Goal: Information Seeking & Learning: Ask a question

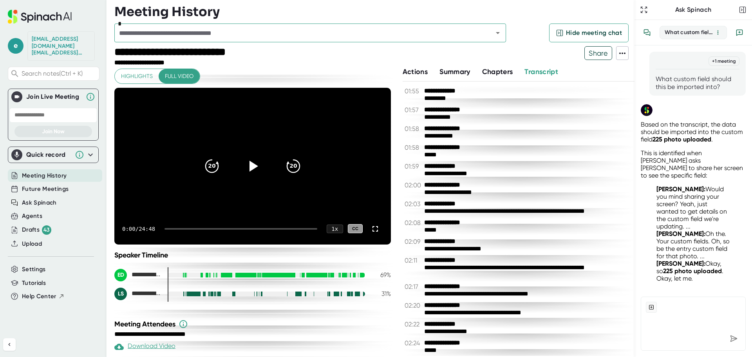
scroll to position [472, 0]
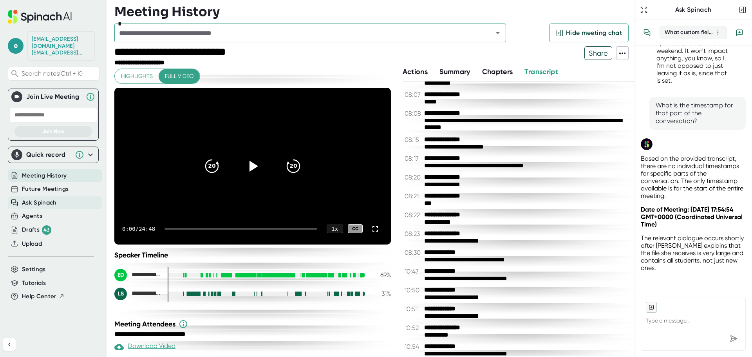
click at [34, 198] on span "Ask Spinach" at bounding box center [39, 202] width 35 height 9
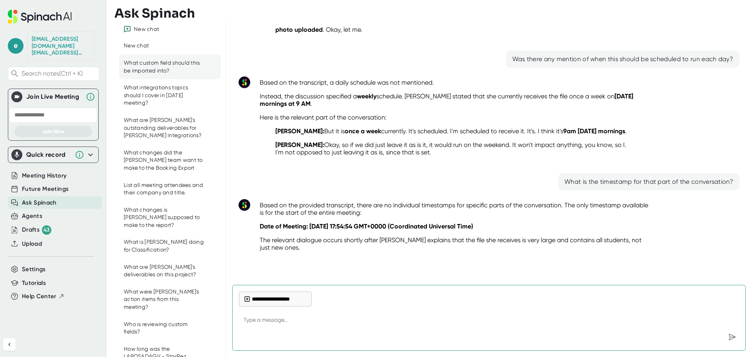
scroll to position [97, 0]
click at [142, 42] on div "New chat" at bounding box center [136, 46] width 25 height 8
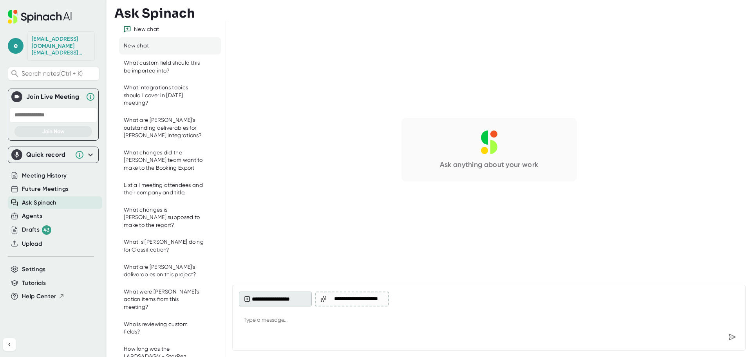
click at [275, 300] on button "**********" at bounding box center [275, 298] width 73 height 15
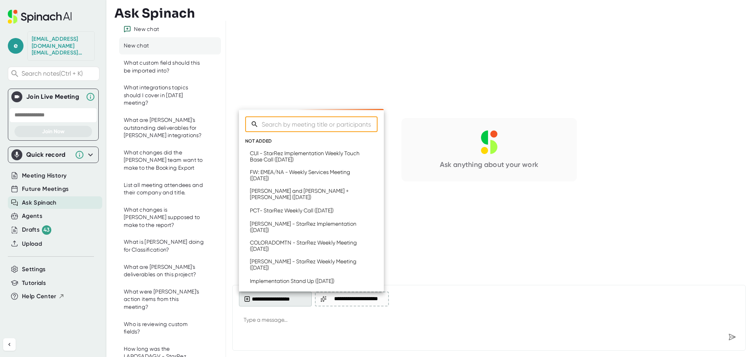
type textarea "x"
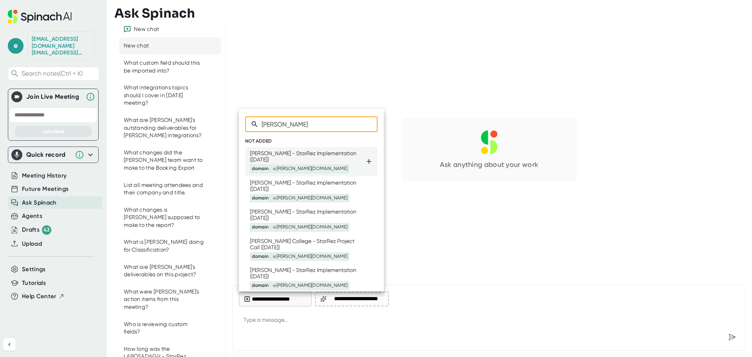
type input "[PERSON_NAME]"
click at [319, 158] on div "[PERSON_NAME] - StarRez Implementation ([DATE]) domain @[PERSON_NAME][DOMAIN_NA…" at bounding box center [307, 161] width 115 height 23
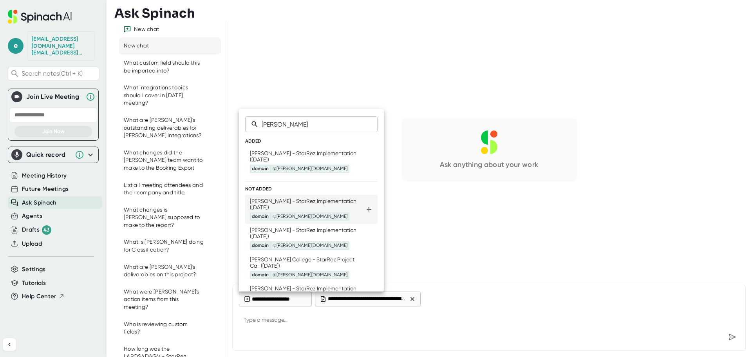
click at [319, 199] on div "[PERSON_NAME] - StarRez Implementation ([DATE]) domain @[PERSON_NAME][DOMAIN_NA…" at bounding box center [307, 209] width 115 height 23
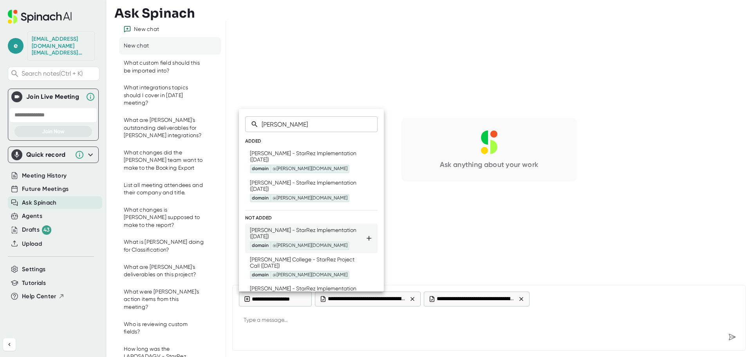
click at [319, 233] on div "[PERSON_NAME] - StarRez Implementation ([DATE]) domain @[PERSON_NAME][DOMAIN_NA…" at bounding box center [307, 238] width 115 height 23
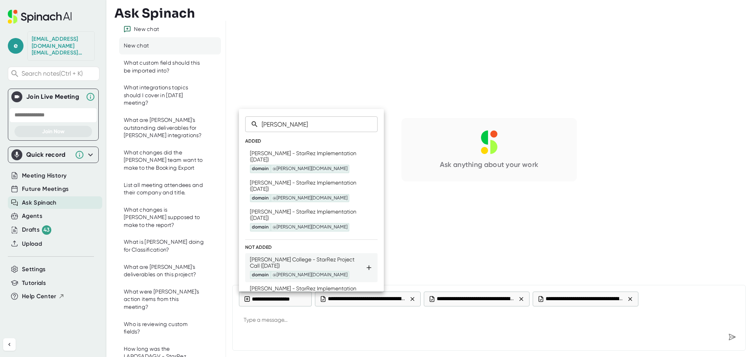
click at [318, 261] on div "[PERSON_NAME] College - StarRez Project Call ([DATE]) domain @[PERSON_NAME][DOM…" at bounding box center [307, 267] width 115 height 23
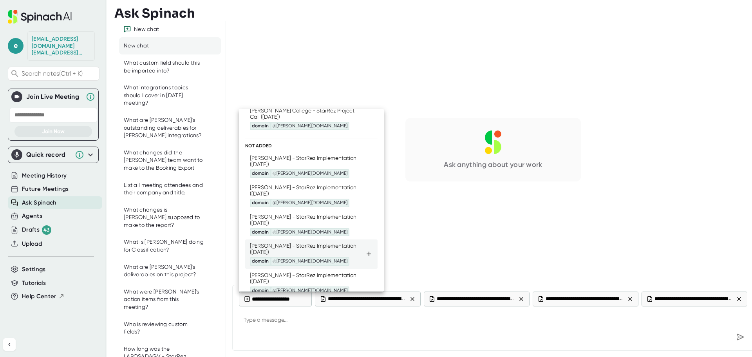
scroll to position [117, 0]
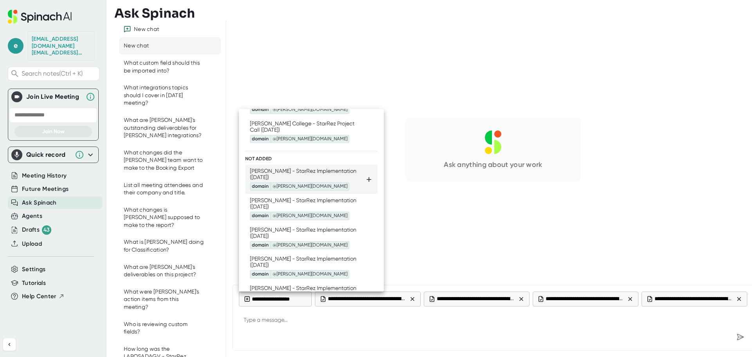
click at [312, 171] on div "[PERSON_NAME] - StarRez Implementation ([DATE]) domain @[PERSON_NAME][DOMAIN_NA…" at bounding box center [307, 179] width 115 height 23
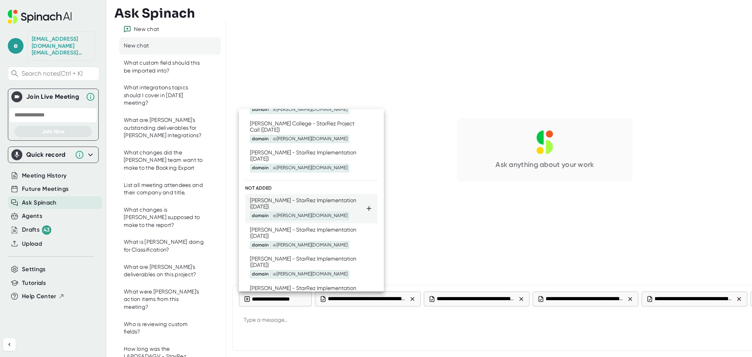
click at [312, 203] on div "[PERSON_NAME] - StarRez Implementation ([DATE]) domain @[PERSON_NAME][DOMAIN_NA…" at bounding box center [307, 208] width 115 height 23
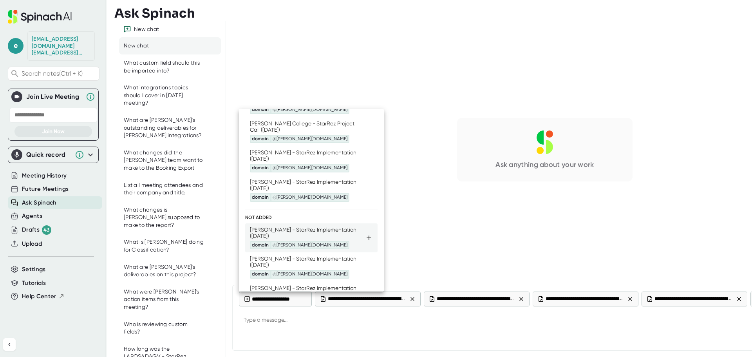
click at [311, 230] on div "[PERSON_NAME] - StarRez Implementation ([DATE]) domain @[PERSON_NAME][DOMAIN_NA…" at bounding box center [307, 237] width 115 height 23
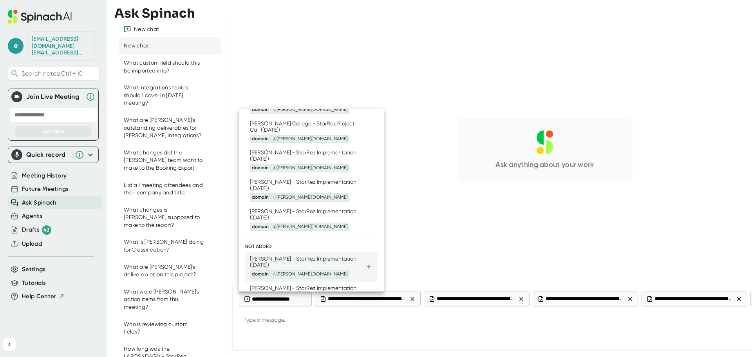
click at [314, 254] on li "[PERSON_NAME] - StarRez Implementation ([DATE]) domain @[PERSON_NAME][DOMAIN_NA…" at bounding box center [311, 266] width 132 height 29
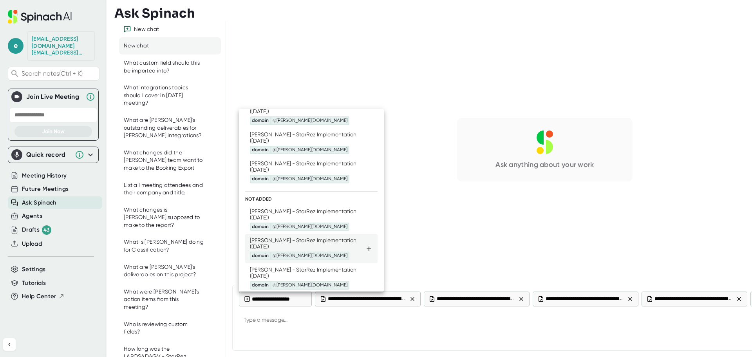
scroll to position [196, 0]
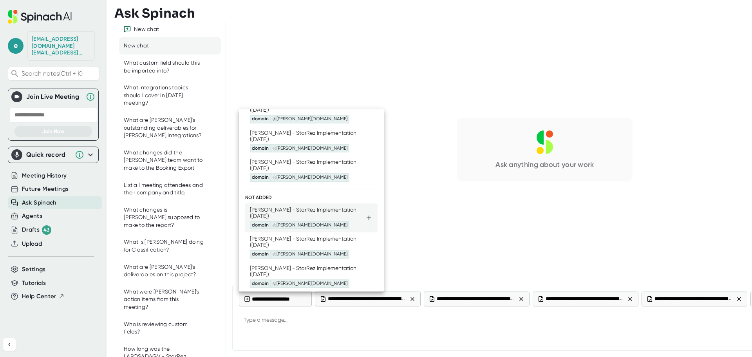
click at [312, 213] on div "[PERSON_NAME] - StarRez Implementation ([DATE]) domain @[PERSON_NAME][DOMAIN_NA…" at bounding box center [307, 217] width 115 height 23
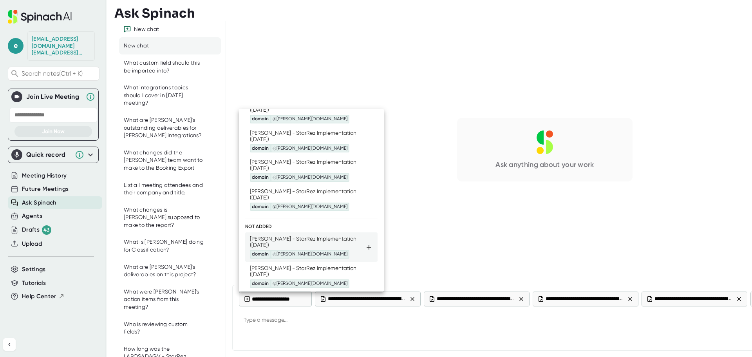
click at [316, 237] on div "[PERSON_NAME] - StarRez Implementation ([DATE]) domain @[PERSON_NAME][DOMAIN_NA…" at bounding box center [307, 246] width 115 height 23
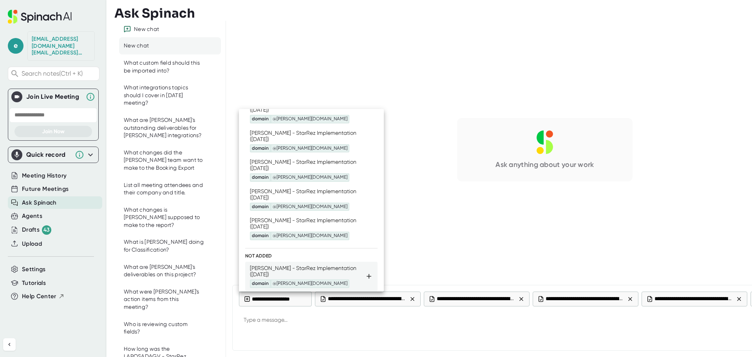
click at [316, 265] on div "[PERSON_NAME] - StarRez Implementation ([DATE]) domain @[PERSON_NAME][DOMAIN_NA…" at bounding box center [307, 276] width 115 height 23
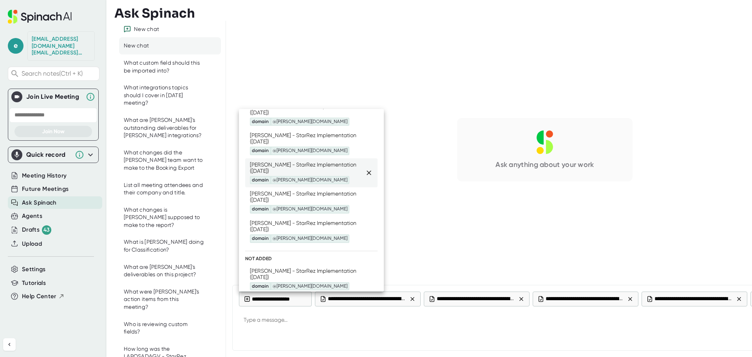
scroll to position [246, 0]
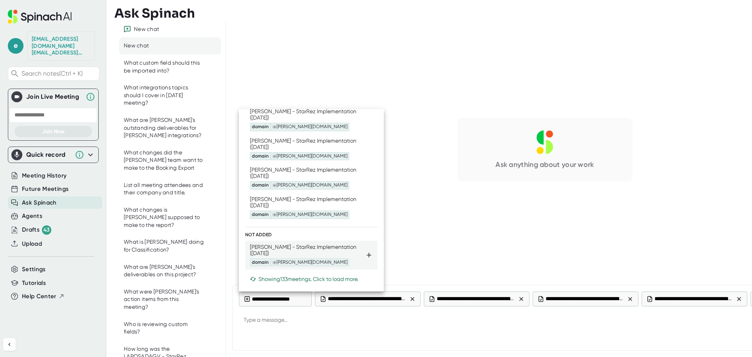
click at [313, 251] on div "[PERSON_NAME] - StarRez Implementation ([DATE]) domain @[PERSON_NAME][DOMAIN_NA…" at bounding box center [307, 255] width 115 height 23
type textarea "x"
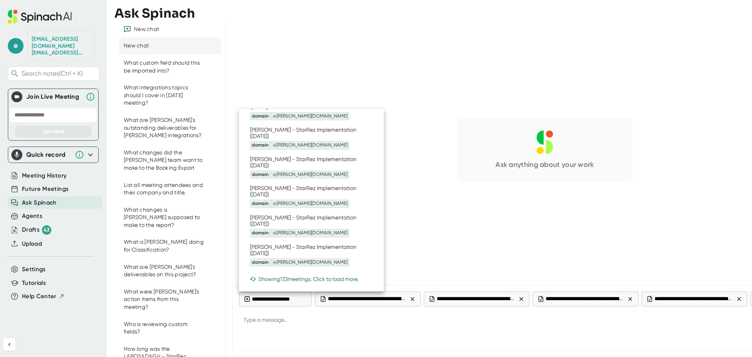
click at [325, 332] on div at bounding box center [376, 178] width 752 height 357
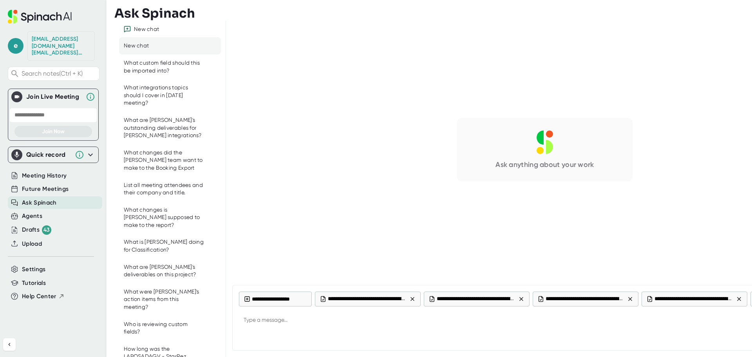
type textarea "x"
click at [321, 321] on textarea at bounding box center [544, 320] width 611 height 19
type textarea "W"
type textarea "x"
type textarea "Wh"
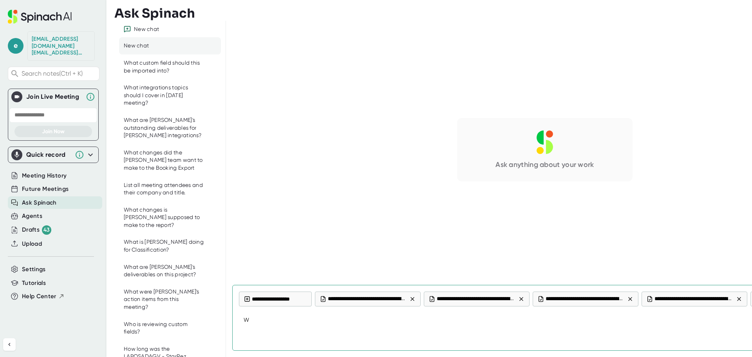
type textarea "x"
type textarea "Wha"
type textarea "x"
type textarea "What"
type textarea "x"
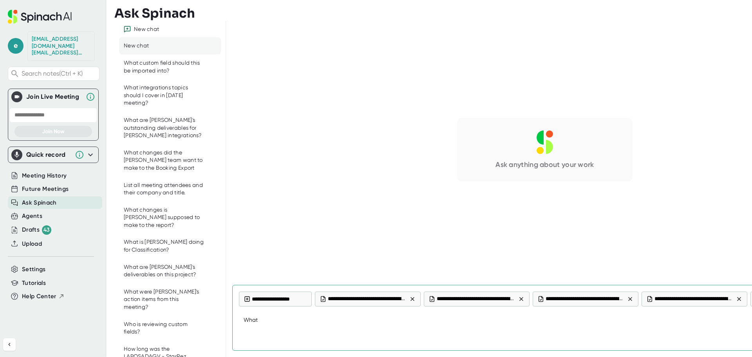
type textarea "What"
type textarea "x"
type textarea "What a"
type textarea "x"
type textarea "What ar"
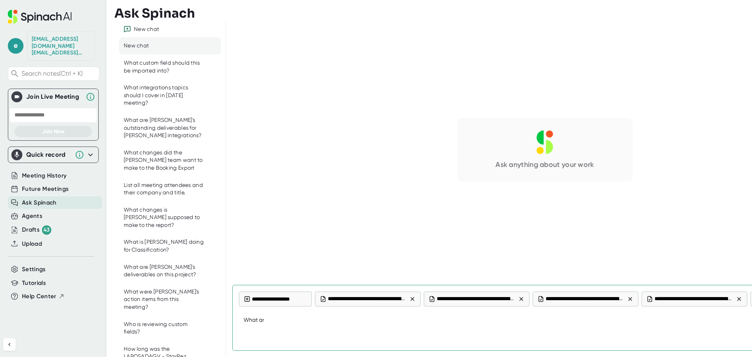
type textarea "x"
type textarea "What are"
type textarea "x"
type textarea "What are"
type textarea "x"
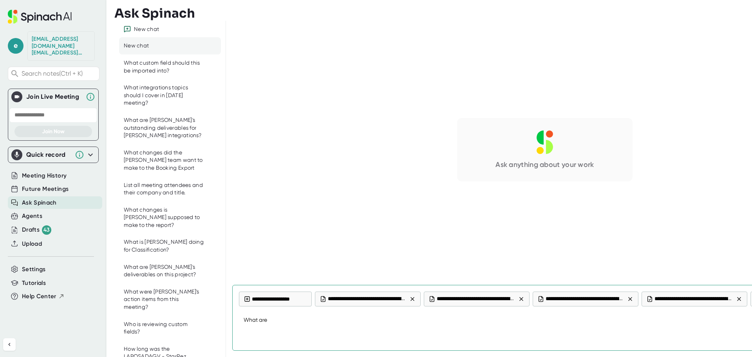
type textarea "What are B"
type textarea "x"
type textarea "What are BL"
type textarea "x"
type textarea "What are BLI"
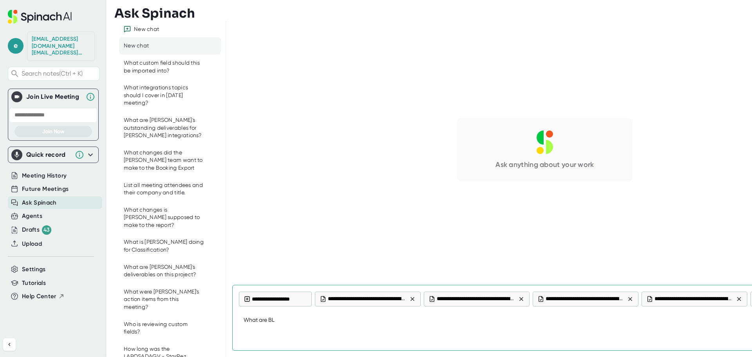
type textarea "x"
type textarea "What are BLIN"
type textarea "x"
type textarea "What are [PERSON_NAME]"
type textarea "x"
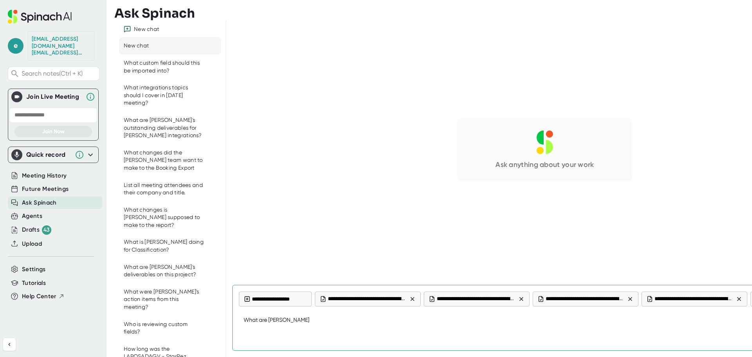
type textarea "What are [PERSON_NAME]'"
type textarea "x"
type textarea "What are [PERSON_NAME]"
type textarea "x"
type textarea "What are [PERSON_NAME]"
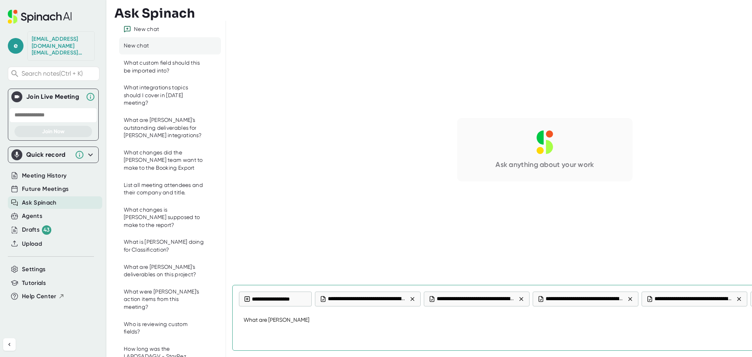
type textarea "x"
type textarea "What are [PERSON_NAME] m"
type textarea "x"
type textarea "What are [PERSON_NAME] me"
type textarea "x"
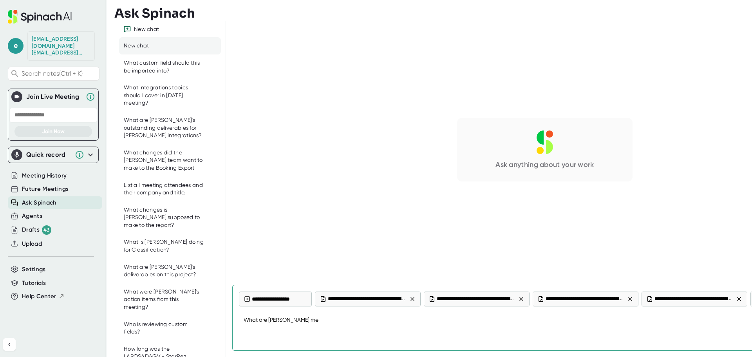
type textarea "What are [PERSON_NAME] mea"
type textarea "x"
type textarea "What are [PERSON_NAME] meal"
type textarea "x"
type textarea "What are [PERSON_NAME] meal"
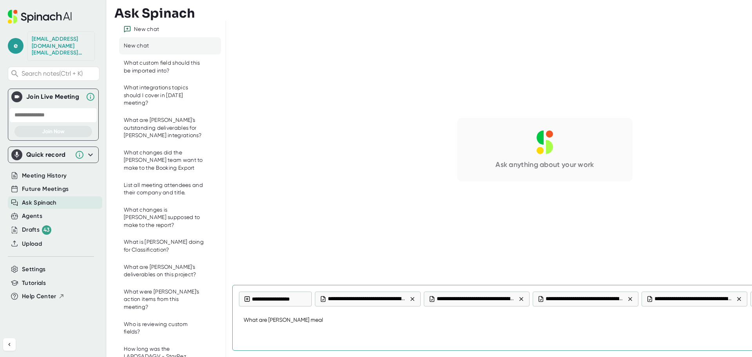
type textarea "x"
type textarea "What are [PERSON_NAME] meal p"
type textarea "x"
type textarea "What are [PERSON_NAME] meal pl"
type textarea "x"
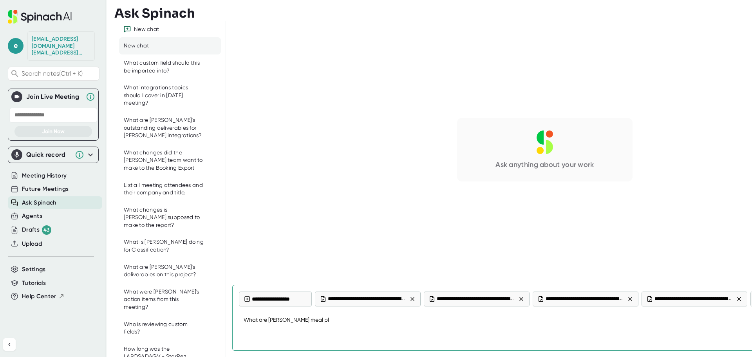
type textarea "What are [PERSON_NAME] meal pla"
type textarea "x"
type textarea "What are [PERSON_NAME] meal plan"
type textarea "x"
type textarea "What are [PERSON_NAME] meal plans"
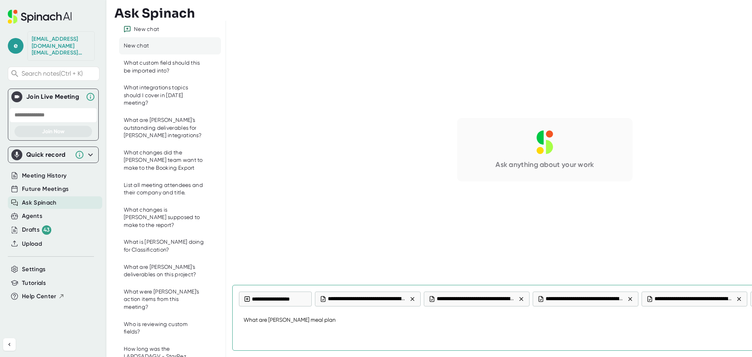
type textarea "x"
type textarea "What are [PERSON_NAME] meal plans?"
type textarea "x"
type textarea "What are [PERSON_NAME] meal plans?"
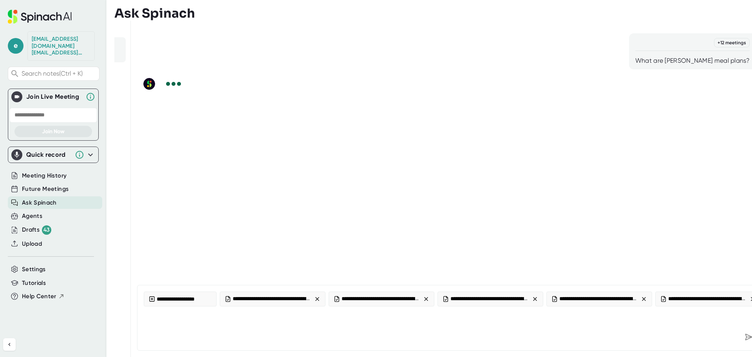
scroll to position [0, 99]
type textarea "x"
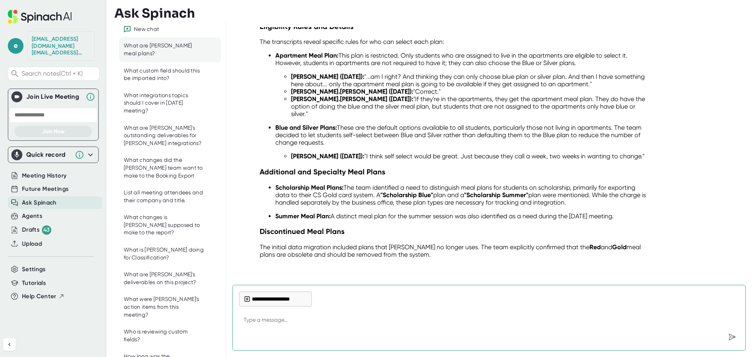
scroll to position [185, 0]
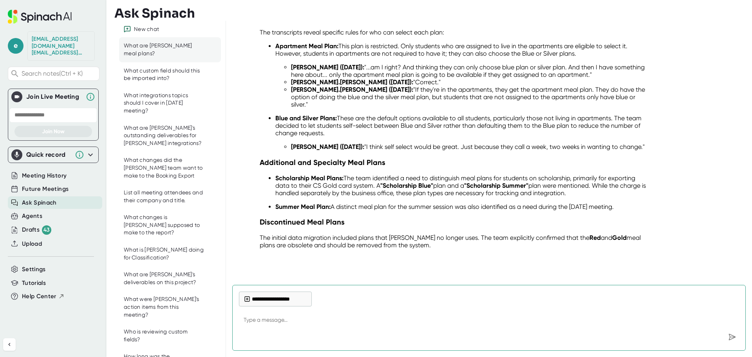
type textarea "D"
type textarea "x"
type textarea "Do"
type textarea "x"
type textarea "Do"
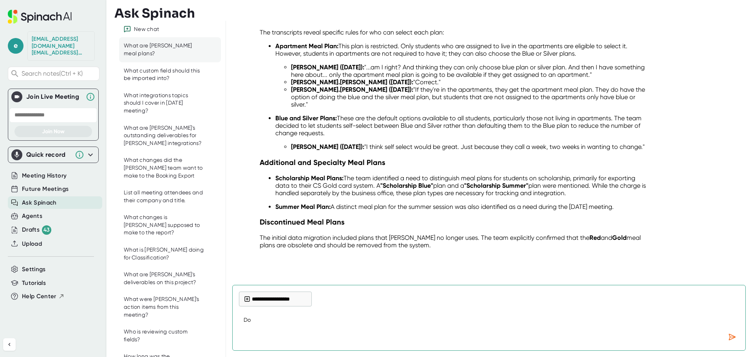
type textarea "x"
type textarea "Do a"
type textarea "x"
type textarea "Do an"
type textarea "x"
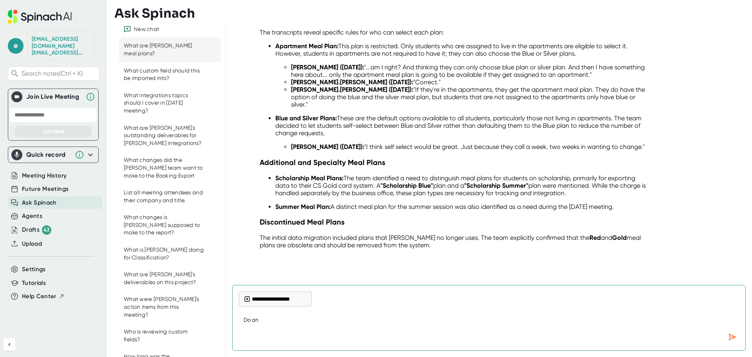
type textarea "Do any"
type textarea "x"
type textarea "Do any"
type textarea "x"
type textarea "Do any o"
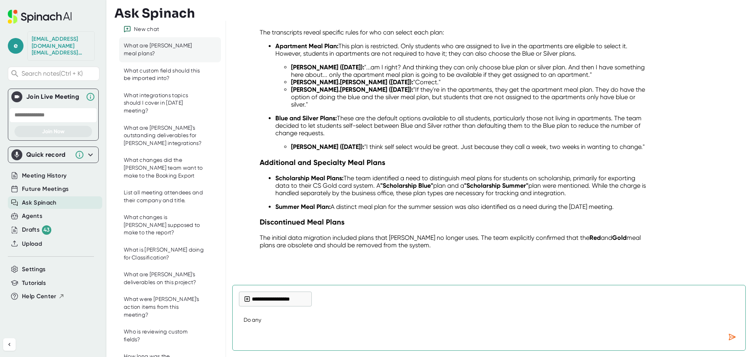
type textarea "x"
type textarea "Do any of"
type textarea "x"
type textarea "Do any of"
type textarea "x"
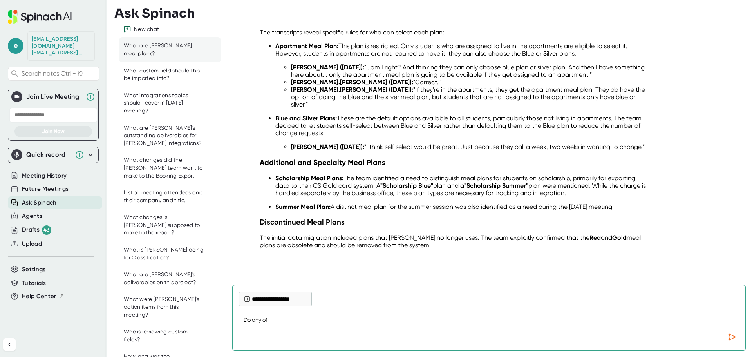
type textarea "Do any of t"
type textarea "x"
type textarea "Do any of th"
type textarea "x"
type textarea "Do any of the"
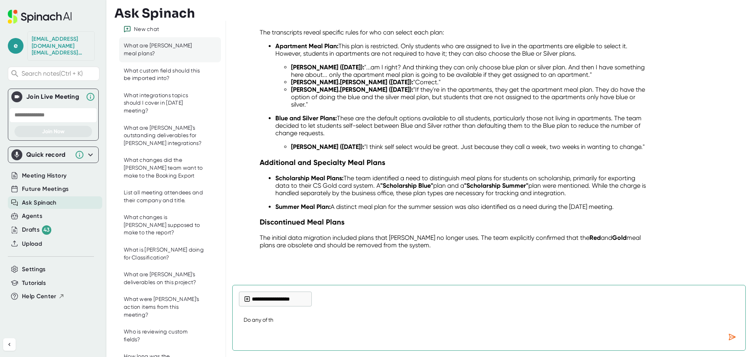
type textarea "x"
type textarea "Do any of the"
type textarea "x"
type textarea "Do any of the m"
type textarea "x"
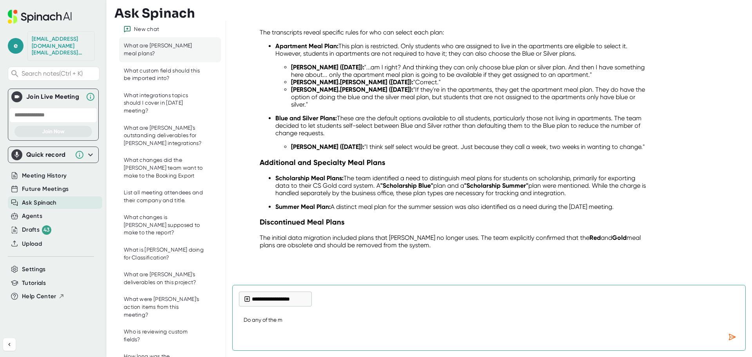
type textarea "Do any of the me"
type textarea "x"
type textarea "Do any of the mea"
type textarea "x"
type textarea "Do any of the meal"
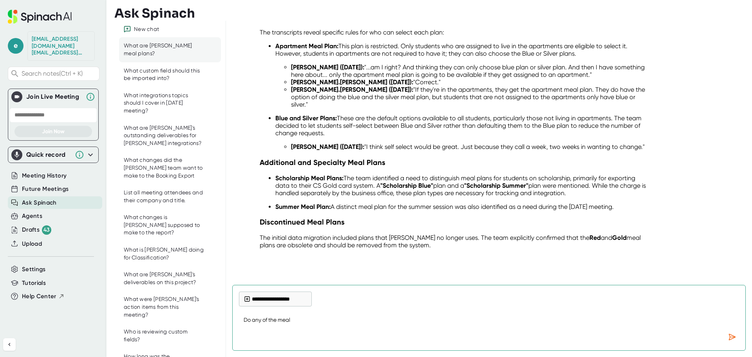
type textarea "x"
type textarea "Do any of the meal"
type textarea "x"
type textarea "Do any of the meal p"
type textarea "x"
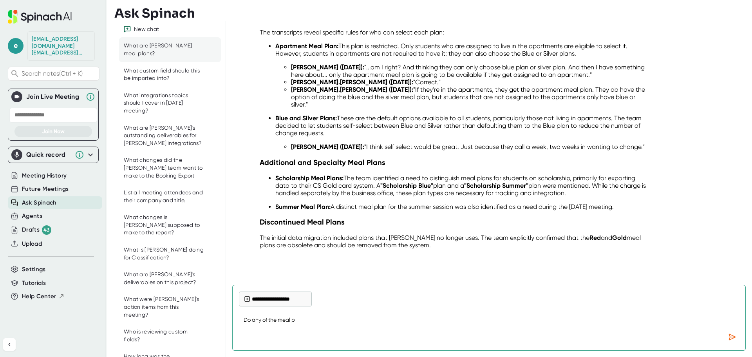
type textarea "Do any of the meal pl"
type textarea "x"
type textarea "Do any of the meal pla"
type textarea "x"
type textarea "Do any of the meal plan"
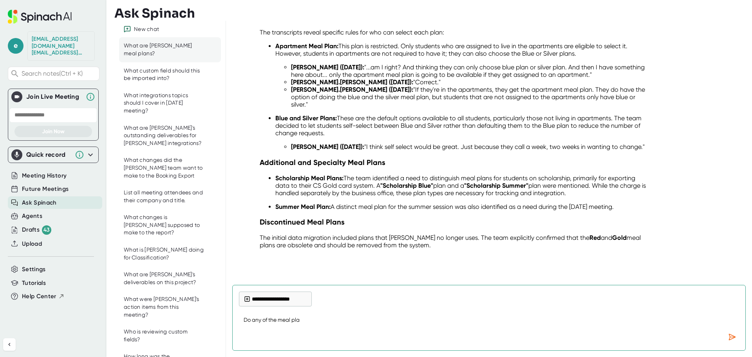
type textarea "x"
type textarea "Do any of the meal plans"
type textarea "x"
type textarea "Do any of the meal plans"
type textarea "x"
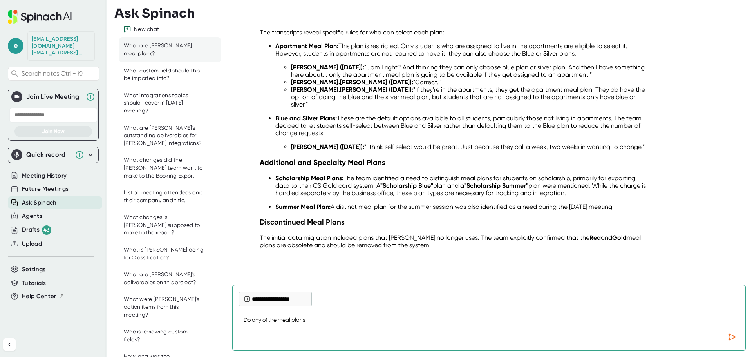
type textarea "Do any of the meal plans t"
type textarea "x"
type textarea "Do any of the meal plans th"
type textarea "x"
type textarea "Do any of the meal plans tha"
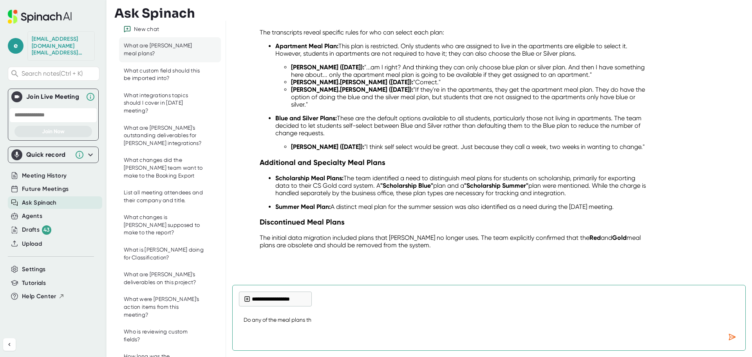
type textarea "x"
type textarea "Do any of the meal plans that"
type textarea "x"
type textarea "Do any of the meal plans that"
type textarea "x"
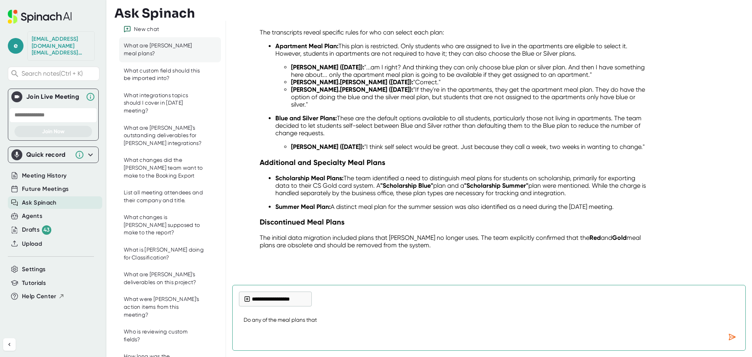
type textarea "Do any of the meal plans that w"
type textarea "x"
type textarea "Do any of the meal plans that wi"
type textarea "x"
type textarea "Do any of the meal plans that wil"
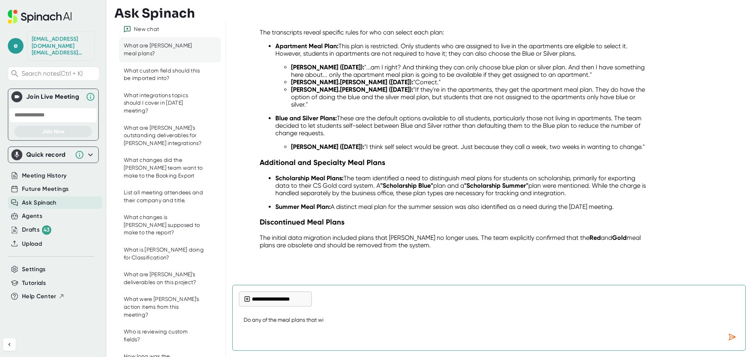
type textarea "x"
type textarea "Do any of the meal plans that will"
type textarea "x"
type textarea "Do any of the meal plans that will"
type textarea "x"
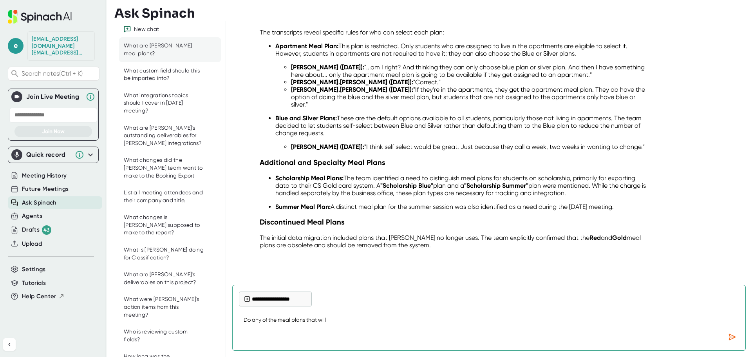
type textarea "Do any of the meal plans that will b"
type textarea "x"
type textarea "Do any of the meal plans that will be"
type textarea "x"
type textarea "Do any of the meal plans that will be"
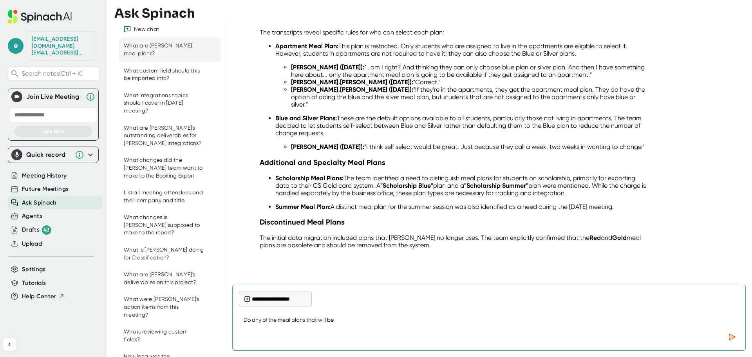
type textarea "x"
type textarea "Do any of the meal plans that will be s"
type textarea "x"
type textarea "Do any of the meal plans that will be su"
type textarea "x"
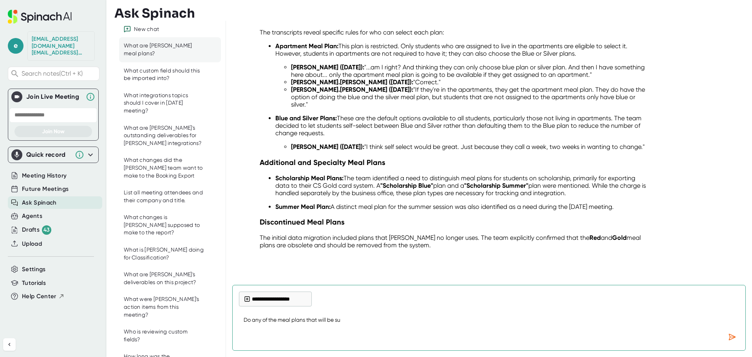
type textarea "Do any of the meal plans that will be sue"
type textarea "x"
type textarea "Do any of the meal plans that will be su"
type textarea "x"
type textarea "Do any of the meal plans that will be s"
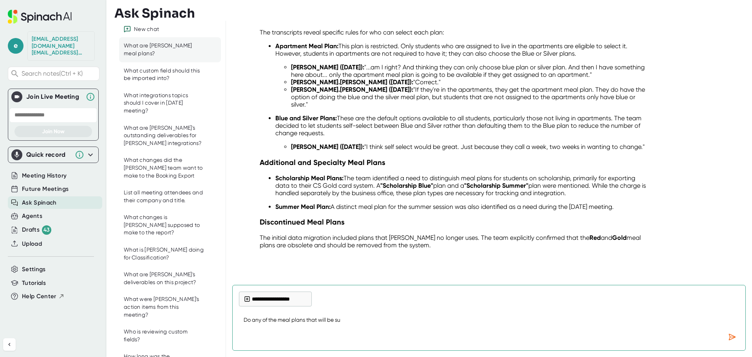
type textarea "x"
type textarea "Do any of the meal plans that will be"
type textarea "x"
type textarea "Do any of the meal plans that will be a"
type textarea "x"
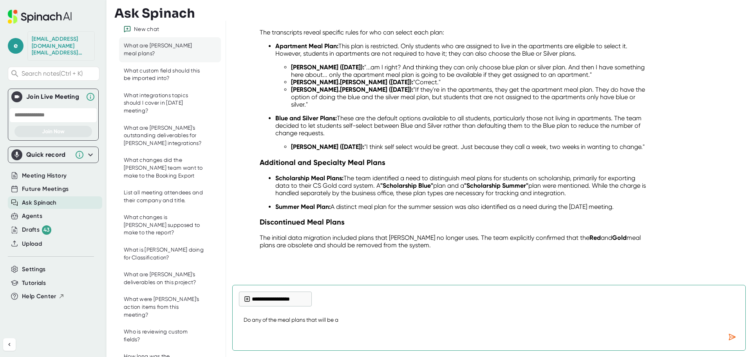
type textarea "Do any of the meal plans that will be av"
type textarea "x"
type textarea "Do any of the meal plans that will be ava"
type textarea "x"
type textarea "Do any of the meal plans that will be avai"
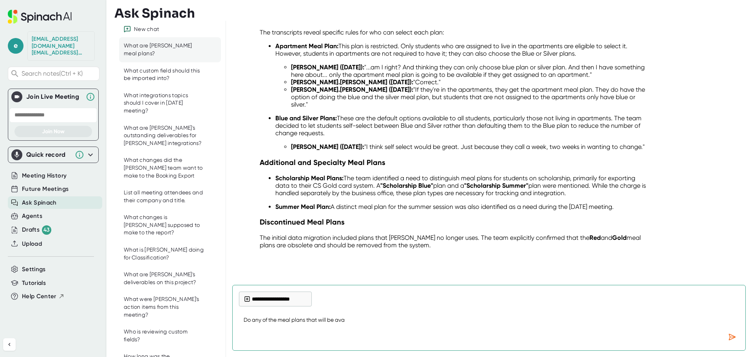
type textarea "x"
type textarea "Do any of the meal plans that will be avail"
type textarea "x"
type textarea "Do any of the meal plans that will be availa"
type textarea "x"
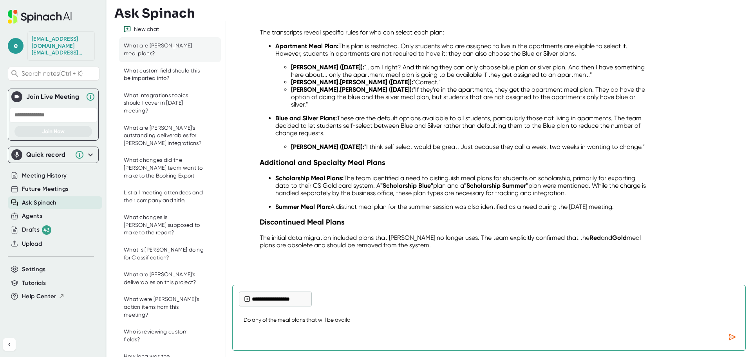
type textarea "Do any of the meal plans that will be availab"
type textarea "x"
type textarea "Do any of the meal plans that will be availabl"
type textarea "x"
type textarea "Do any of the meal plans that will be available"
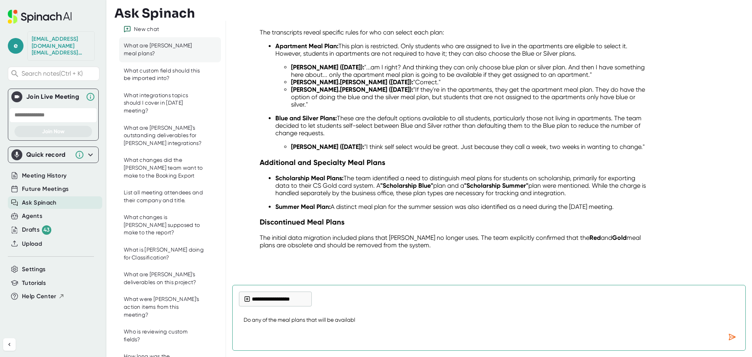
type textarea "x"
type textarea "Do any of the meal plans that will be available"
type textarea "x"
type textarea "Do any of the meal plans that will be available t"
type textarea "x"
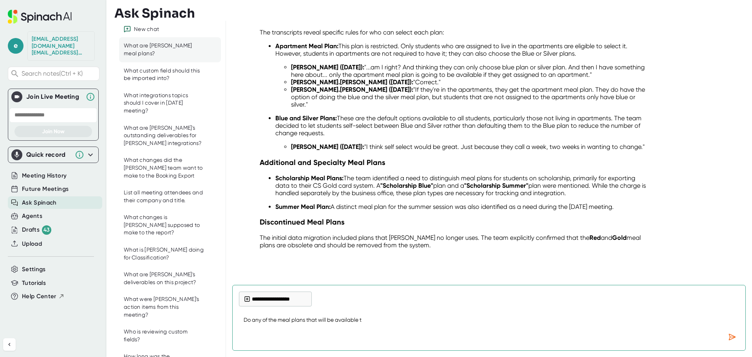
type textarea "Do any of the meal plans that will be available to"
type textarea "x"
type textarea "Do any of the meal plans that will be available to"
type textarea "x"
type textarea "Do any of the meal plans that will be available to s"
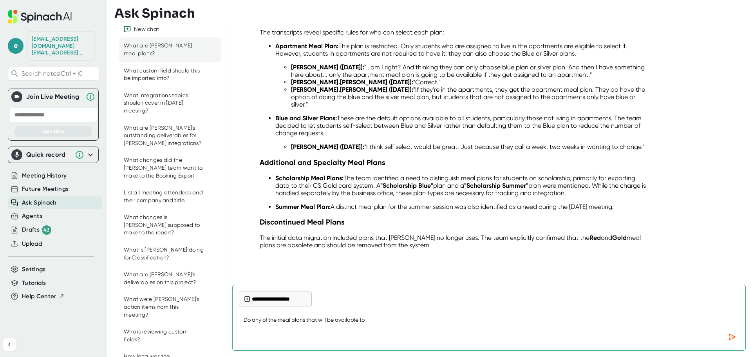
type textarea "x"
type textarea "Do any of the meal plans that will be available to st"
type textarea "x"
type textarea "Do any of the meal plans that will be available to stu"
type textarea "x"
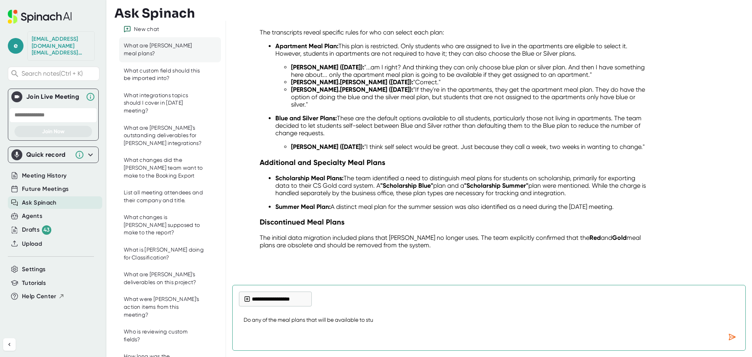
type textarea "Do any of the meal plans that will be available to stud"
type textarea "x"
type textarea "Do any of the meal plans that will be available to stude"
type textarea "x"
type textarea "Do any of the meal plans that will be available to studen"
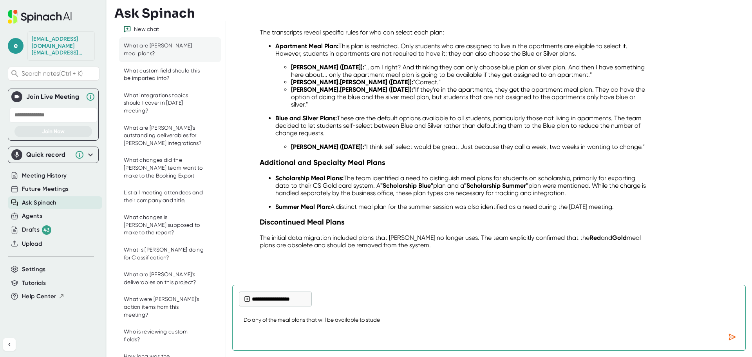
type textarea "x"
type textarea "Do any of the meal plans that will be available to student"
type textarea "x"
type textarea "Do any of the meal plans that will be available to students"
type textarea "x"
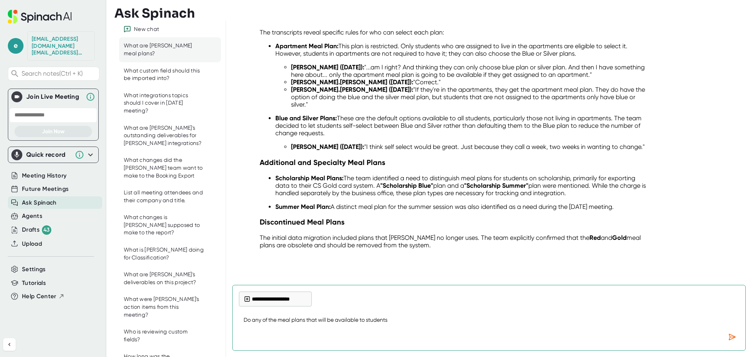
type textarea "Do any of the meal plans that will be available to students"
type textarea "x"
type textarea "Do any of the meal plans that will be available to students i"
type textarea "x"
type textarea "Do any of the meal plans that will be available to students in"
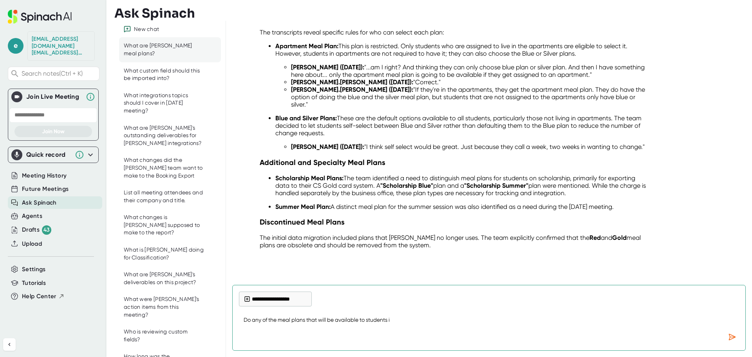
type textarea "x"
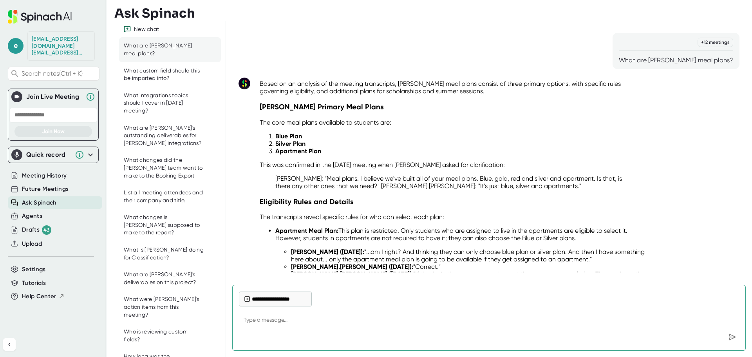
scroll to position [0, 0]
click at [41, 171] on span "Meeting History" at bounding box center [44, 175] width 45 height 9
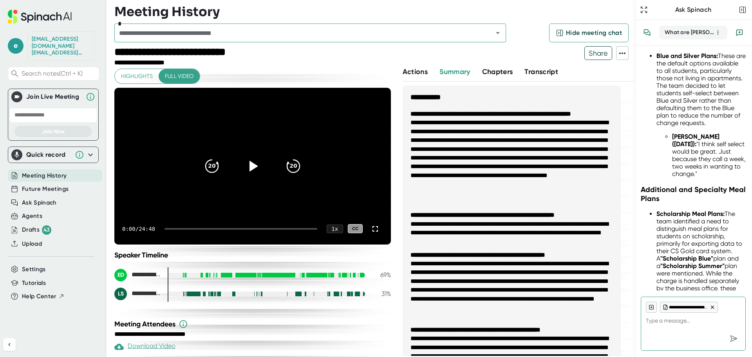
scroll to position [1866, 0]
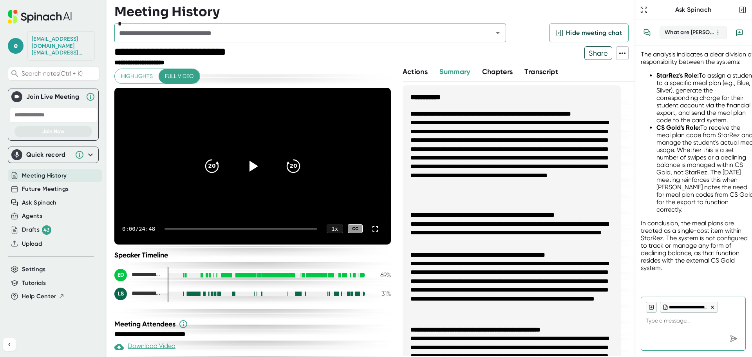
click at [284, 31] on input "text" at bounding box center [299, 32] width 364 height 11
click at [210, 38] on input "text" at bounding box center [299, 32] width 364 height 11
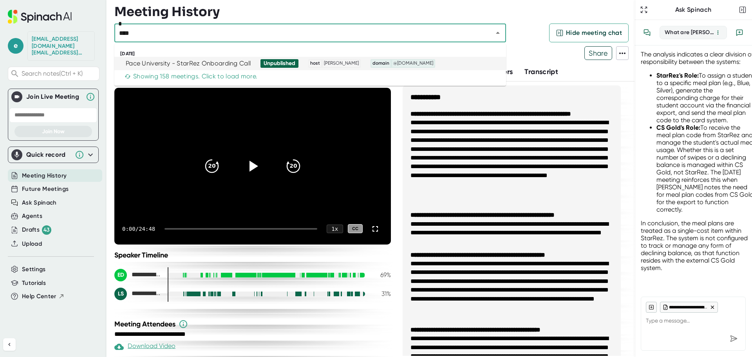
click at [227, 66] on div "Pace University - StarRez Onboarding Call" at bounding box center [188, 64] width 125 height 8
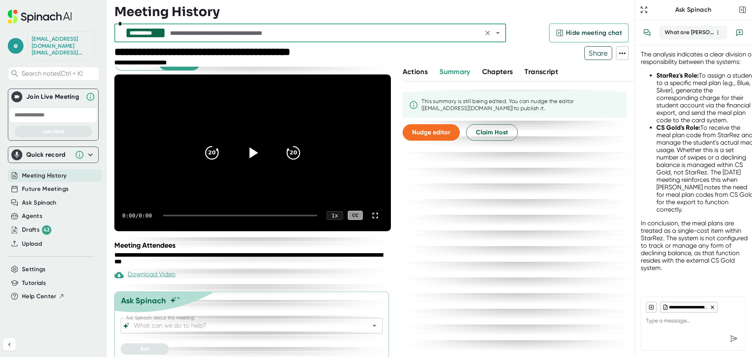
scroll to position [19, 0]
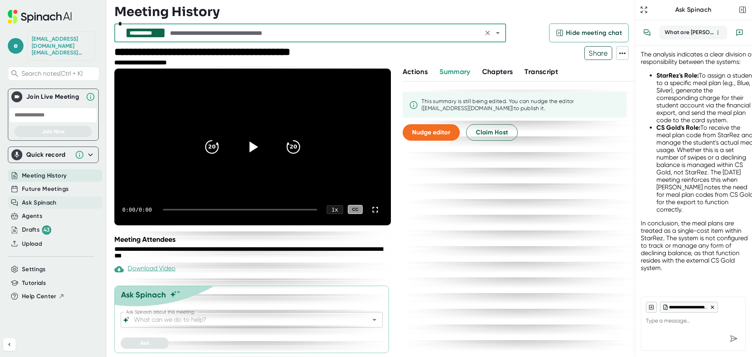
click at [44, 198] on span "Ask Spinach" at bounding box center [39, 202] width 35 height 9
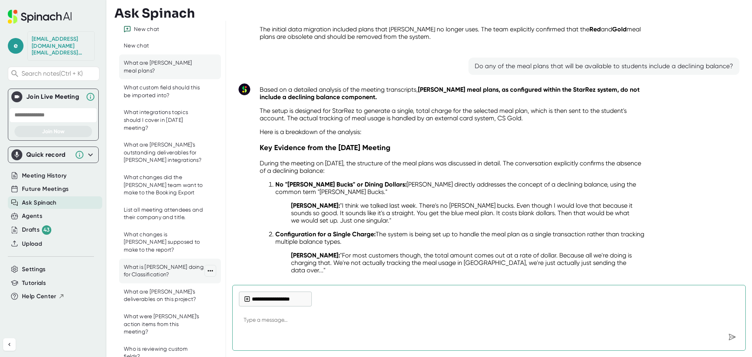
scroll to position [539, 0]
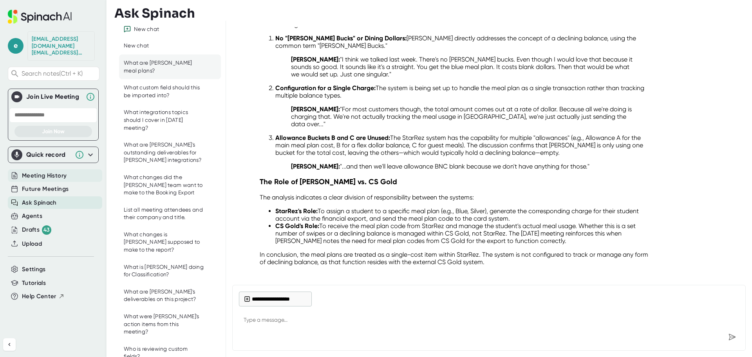
click at [34, 171] on span "Meeting History" at bounding box center [44, 175] width 45 height 9
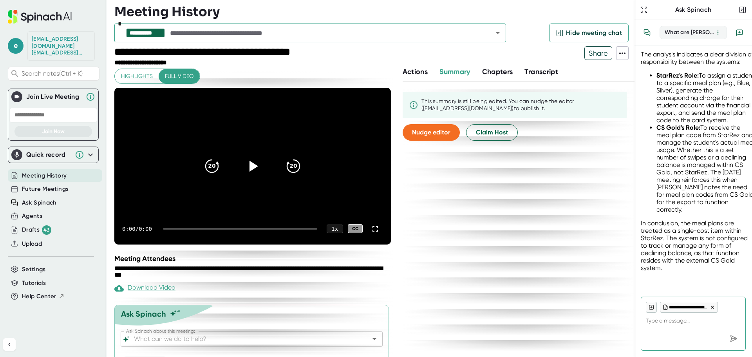
scroll to position [1866, 0]
click at [206, 336] on input "Ask Spinach about this meeting:" at bounding box center [244, 338] width 225 height 11
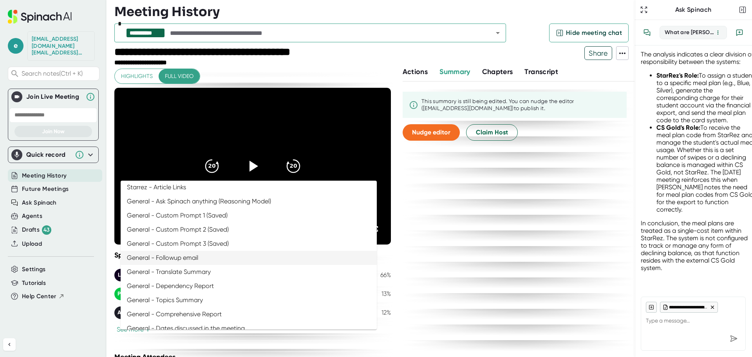
scroll to position [0, 0]
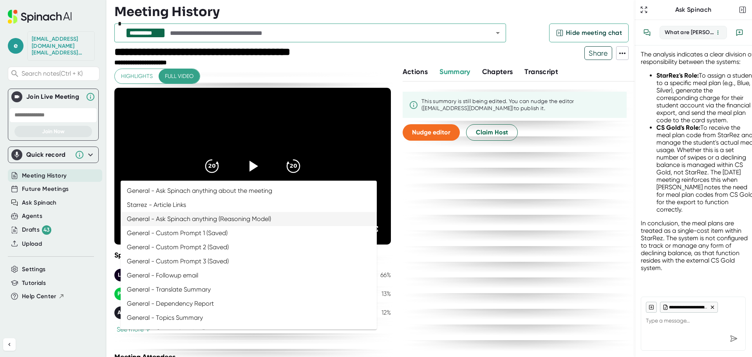
click at [240, 220] on li "General - Ask Spinach anything (Reasoning Model)" at bounding box center [249, 219] width 256 height 14
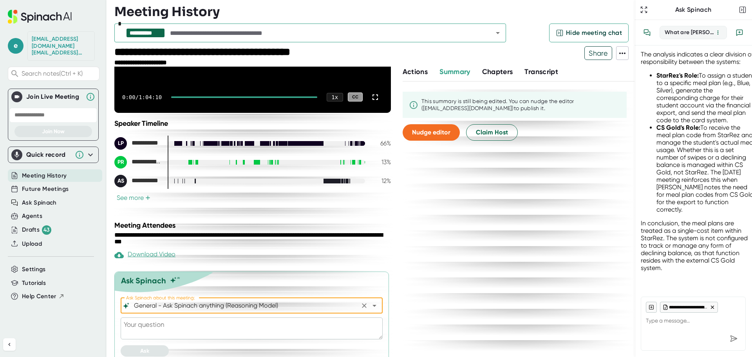
scroll to position [139, 0]
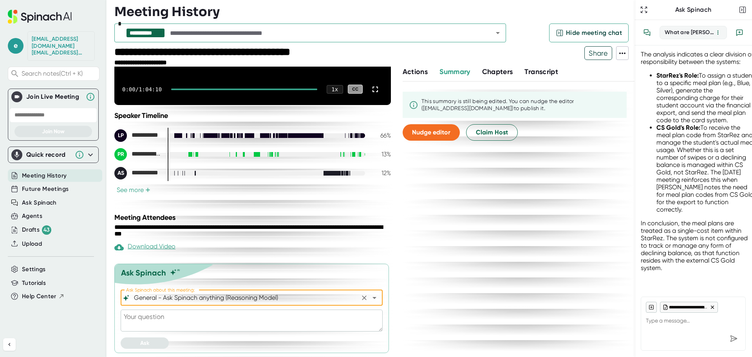
click at [213, 319] on textarea at bounding box center [252, 320] width 262 height 22
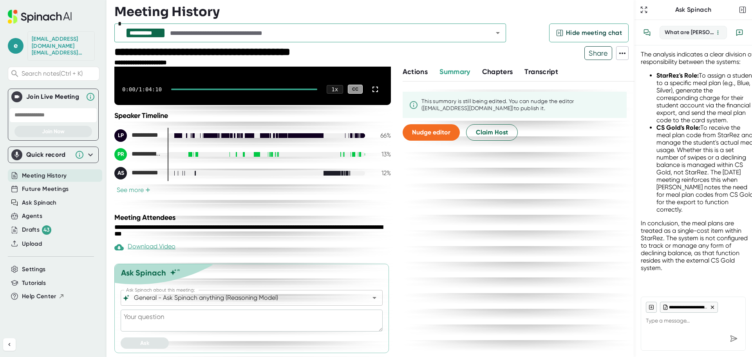
click at [498, 32] on icon "Open" at bounding box center [498, 33] width 4 height 2
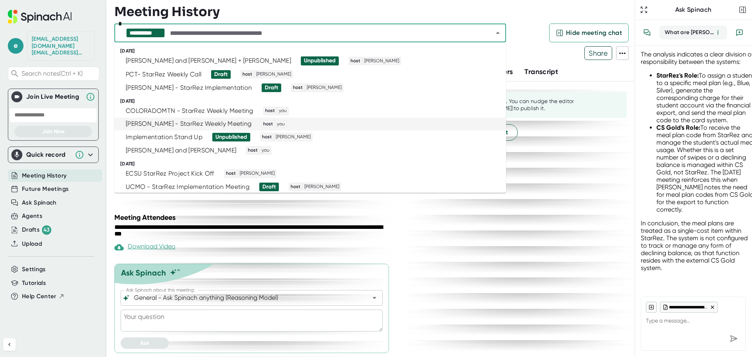
scroll to position [0, 0]
